Goal: Check status

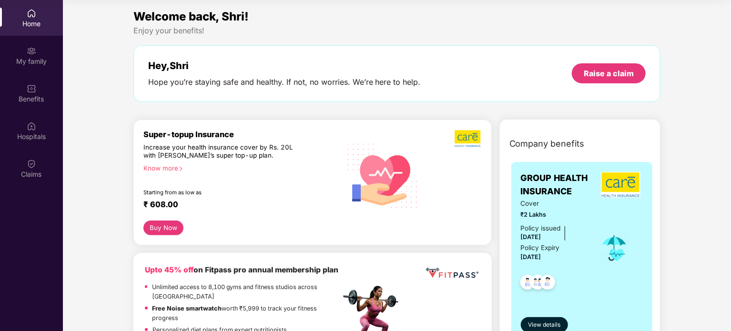
scroll to position [700, 0]
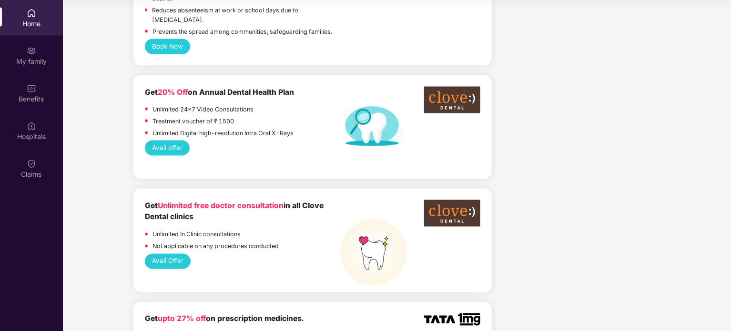
click at [36, 172] on div "Claims" at bounding box center [31, 175] width 63 height 10
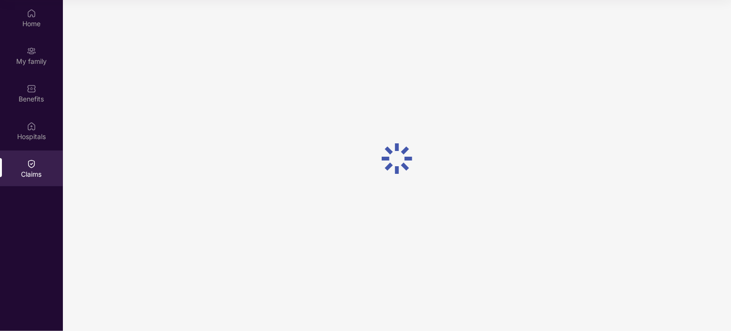
scroll to position [0, 0]
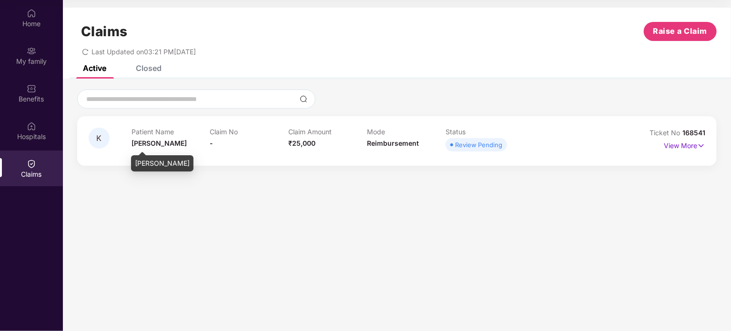
click at [147, 144] on span "[PERSON_NAME]" at bounding box center [159, 143] width 55 height 8
drag, startPoint x: 147, startPoint y: 144, endPoint x: 145, endPoint y: 131, distance: 13.9
click at [145, 131] on div "Patient Name [PERSON_NAME]" at bounding box center [171, 141] width 79 height 26
click at [145, 131] on p "Patient Name" at bounding box center [171, 132] width 79 height 8
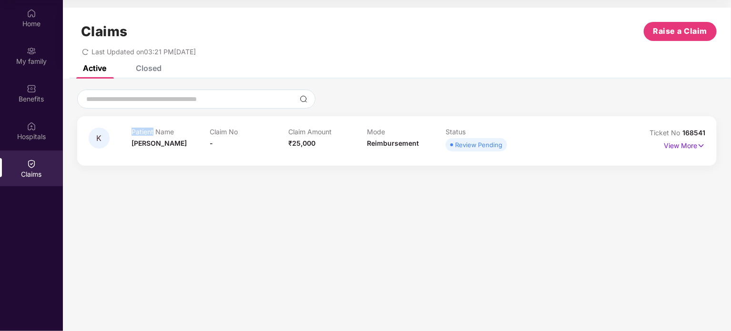
click at [145, 131] on p "Patient Name" at bounding box center [171, 132] width 79 height 8
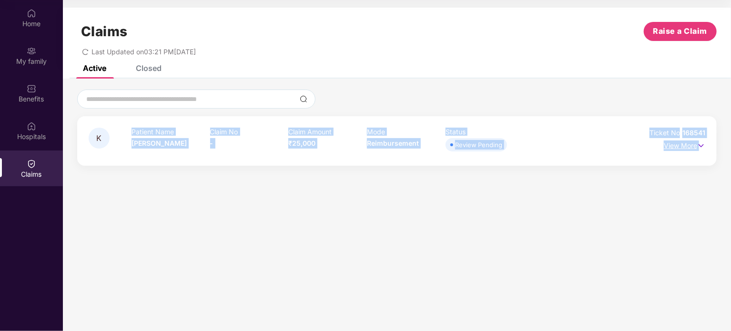
drag, startPoint x: 145, startPoint y: 131, endPoint x: 690, endPoint y: 147, distance: 544.7
click at [690, 147] on div "K Patient Name [PERSON_NAME] No - Claim Amount ₹25,000 Mode Reimbursement Statu…" at bounding box center [397, 141] width 617 height 26
click at [690, 147] on p "View More" at bounding box center [684, 144] width 41 height 13
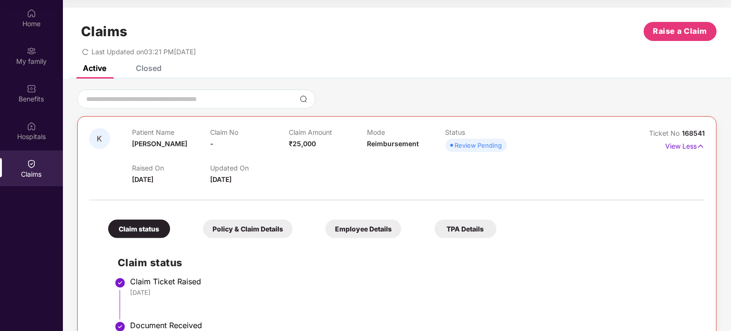
click at [149, 68] on div "Closed" at bounding box center [149, 68] width 26 height 10
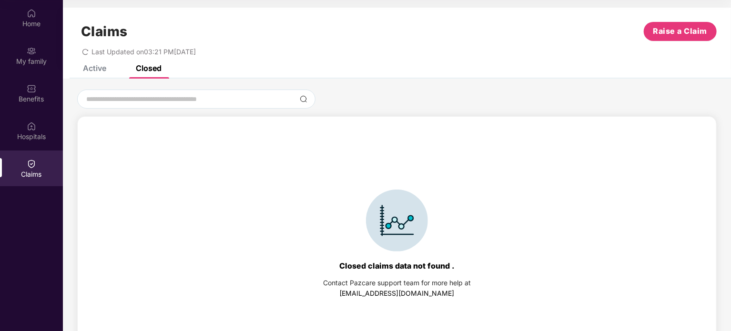
click at [79, 64] on div "Claims Raise a Claim Last Updated on 03:21 PM[DATE]" at bounding box center [397, 37] width 668 height 58
click at [89, 64] on div "Claims Raise a Claim Last Updated on 03:21 PM[DATE]" at bounding box center [397, 37] width 668 height 58
click at [88, 52] on icon "redo" at bounding box center [85, 52] width 7 height 7
